Goal: Task Accomplishment & Management: Use online tool/utility

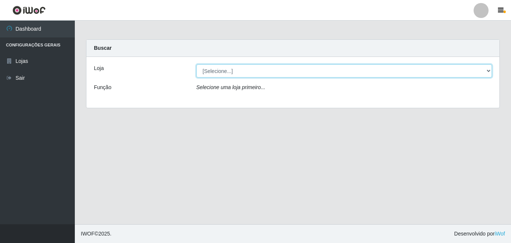
click at [228, 73] on select "[Selecione...] BomQueSó Agreste - Loja 3" at bounding box center [344, 70] width 296 height 13
select select "215"
click at [196, 64] on select "[Selecione...] BomQueSó Agreste - Loja 3" at bounding box center [344, 70] width 296 height 13
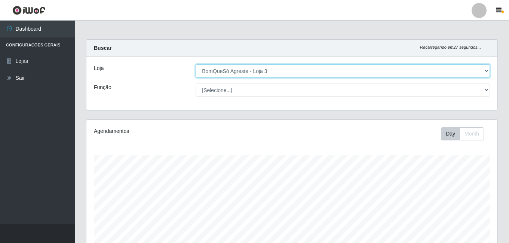
scroll to position [155, 411]
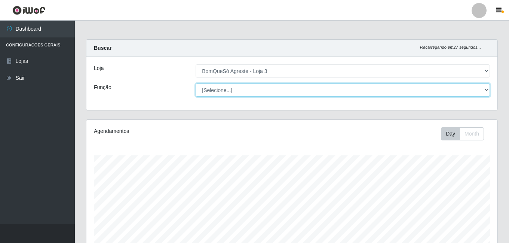
click at [235, 91] on select "[Selecione...] ASG ASG + ASG ++ Balconista Balconista + Balconista ++ Embalador…" at bounding box center [343, 89] width 295 height 13
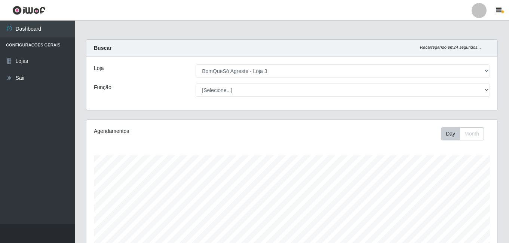
click at [169, 91] on div "Função" at bounding box center [139, 89] width 102 height 13
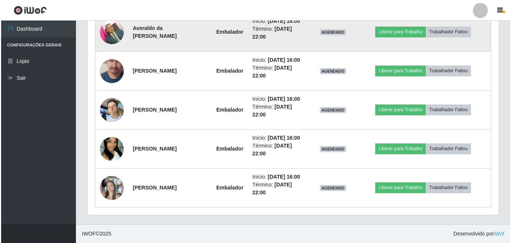
scroll to position [524, 0]
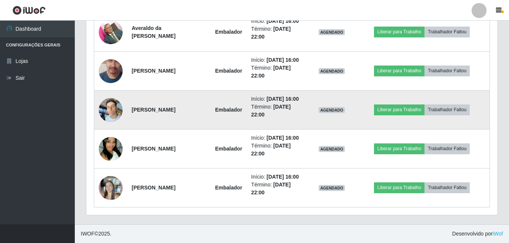
click at [114, 107] on img at bounding box center [111, 110] width 24 height 32
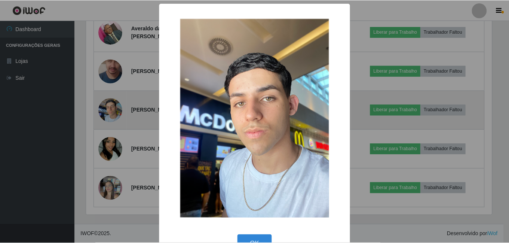
scroll to position [155, 408]
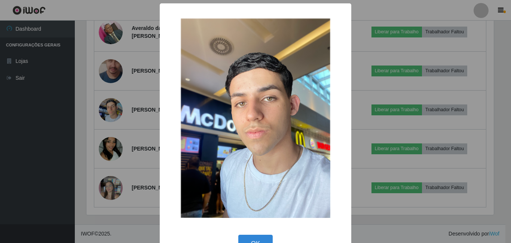
click at [106, 99] on div "× OK Cancel" at bounding box center [255, 121] width 511 height 243
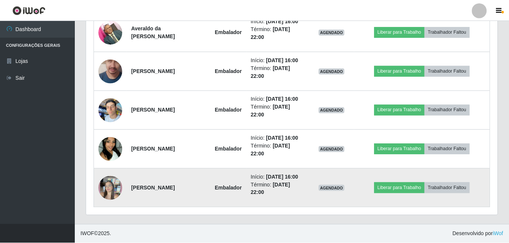
scroll to position [155, 411]
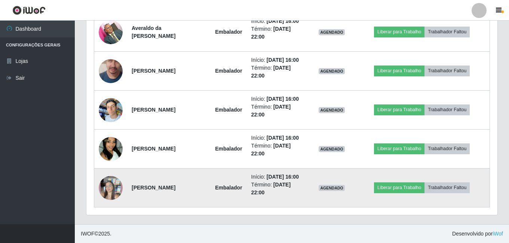
click at [112, 202] on img at bounding box center [111, 188] width 24 height 43
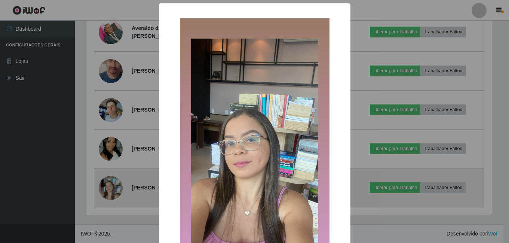
scroll to position [155, 408]
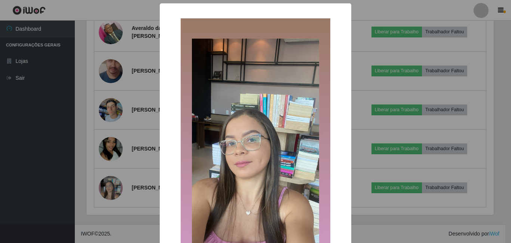
click at [111, 125] on div "× OK Cancel" at bounding box center [255, 121] width 511 height 243
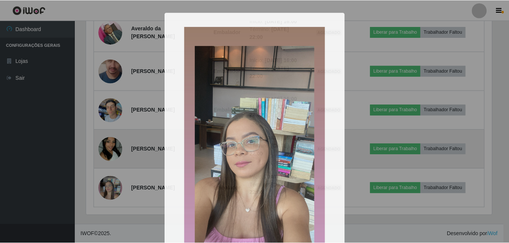
scroll to position [155, 411]
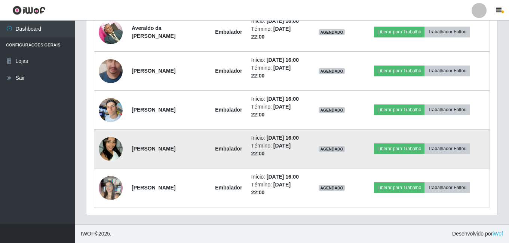
click at [110, 150] on img at bounding box center [111, 149] width 24 height 43
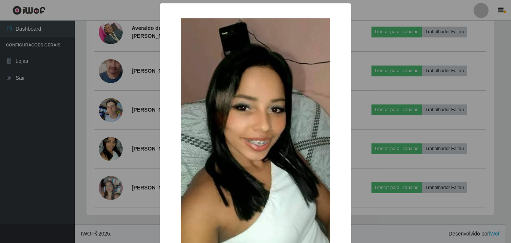
click at [129, 115] on div "× OK Cancel" at bounding box center [255, 121] width 511 height 243
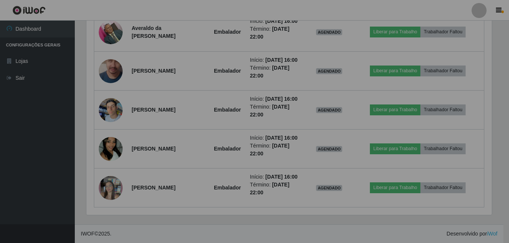
scroll to position [155, 411]
